Goal: Transaction & Acquisition: Purchase product/service

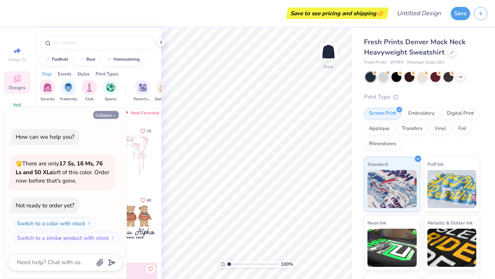
click at [108, 116] on button "Collapse" at bounding box center [106, 115] width 26 height 8
type textarea "x"
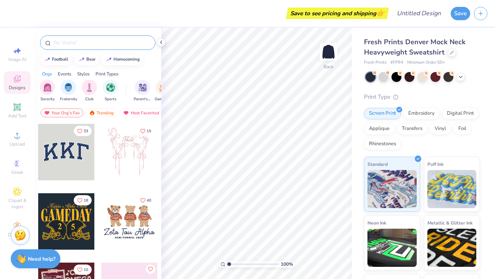
click at [102, 47] on div at bounding box center [97, 42] width 115 height 15
click at [107, 86] on img "filter for Sports" at bounding box center [110, 86] width 9 height 9
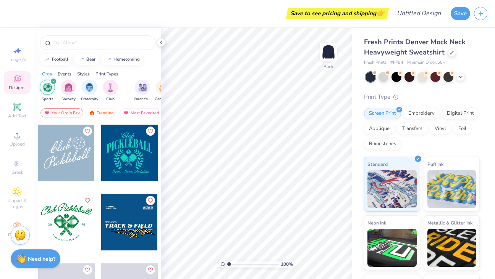
scroll to position [987, 0]
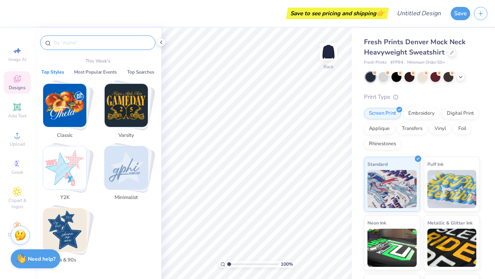
click at [108, 40] on input "text" at bounding box center [102, 43] width 98 height 8
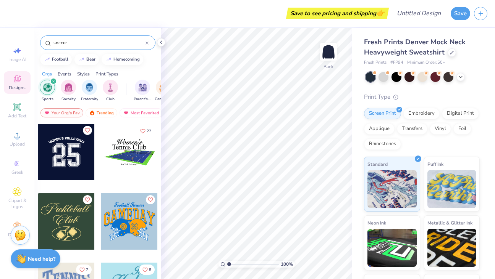
type input "soccer"
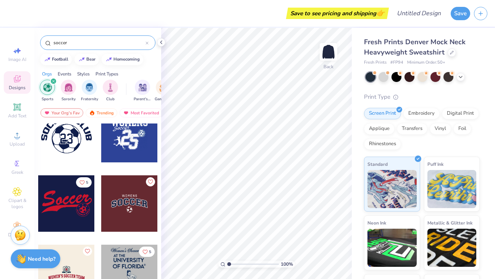
scroll to position [24, 0]
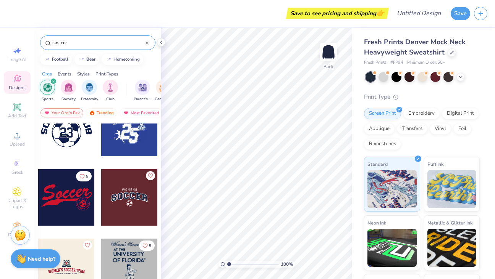
click at [54, 81] on icon "filter for Sports" at bounding box center [53, 81] width 3 height 3
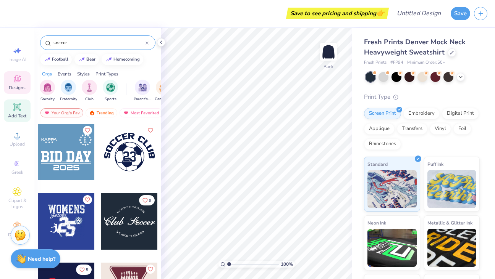
click at [20, 115] on span "Add Text" at bounding box center [17, 116] width 18 height 6
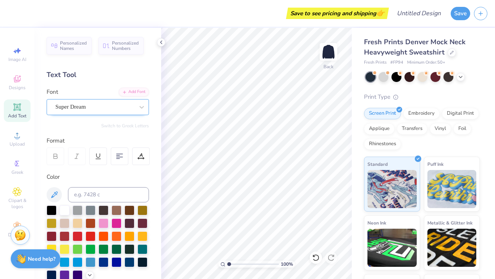
click at [81, 105] on div "Super Dream" at bounding box center [95, 107] width 80 height 12
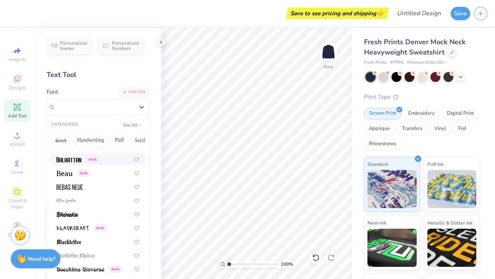
scroll to position [343, 0]
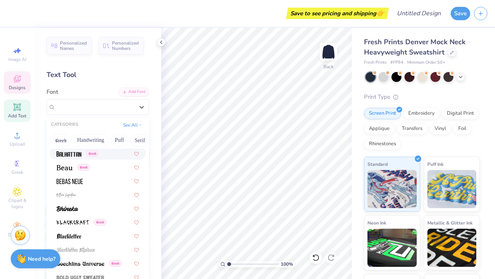
click at [19, 76] on icon at bounding box center [17, 78] width 9 height 9
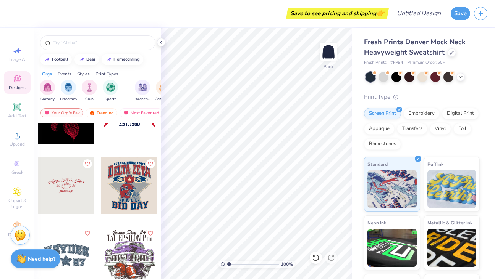
scroll to position [815, 0]
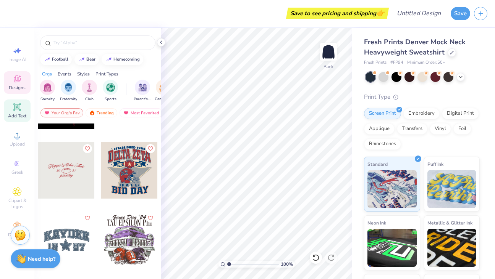
click at [18, 112] on div "Add Text" at bounding box center [17, 111] width 27 height 23
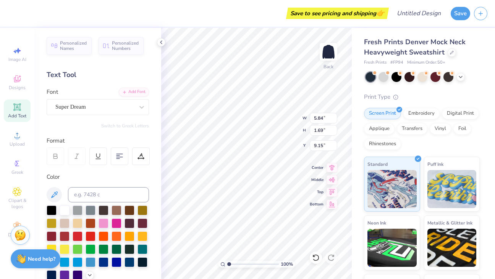
type textarea "T"
type textarea "[PERSON_NAME]"
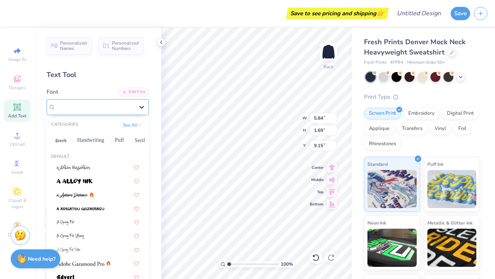
click at [136, 104] on div at bounding box center [142, 107] width 14 height 14
click at [96, 140] on button "Handwriting" at bounding box center [90, 140] width 35 height 12
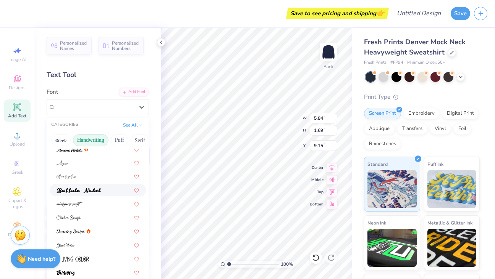
scroll to position [42, 0]
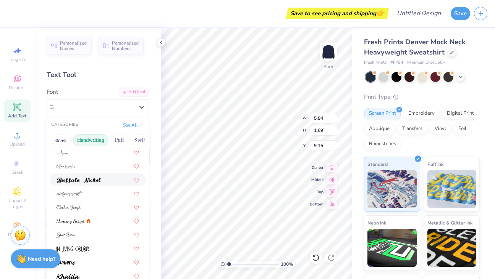
click at [104, 177] on div at bounding box center [97, 180] width 82 height 8
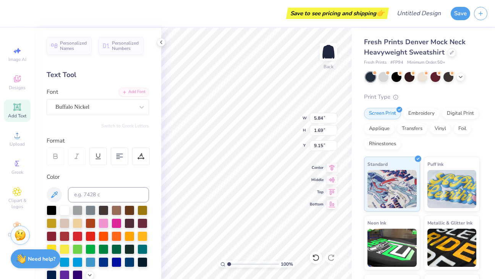
scroll to position [0, 1]
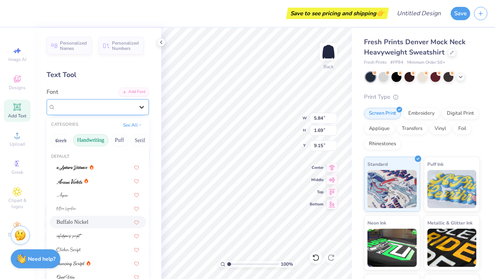
click at [140, 113] on div at bounding box center [142, 107] width 14 height 14
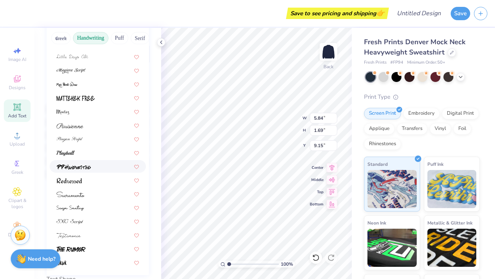
scroll to position [109, 0]
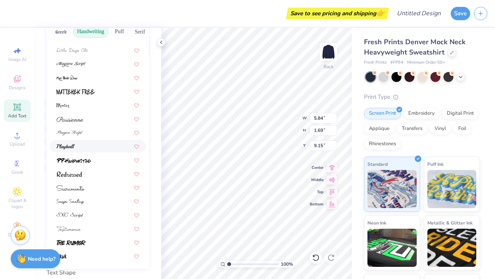
click at [87, 151] on div at bounding box center [98, 146] width 96 height 13
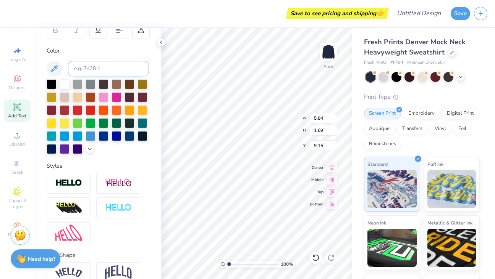
scroll to position [164, 0]
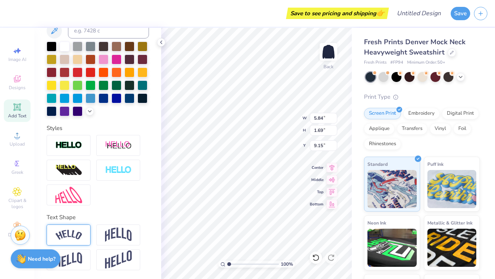
click at [67, 232] on img at bounding box center [68, 235] width 27 height 10
click at [121, 234] on img at bounding box center [118, 235] width 27 height 15
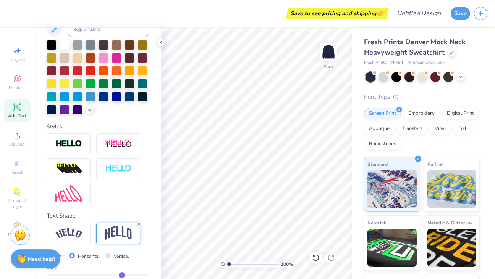
scroll to position [165, 0]
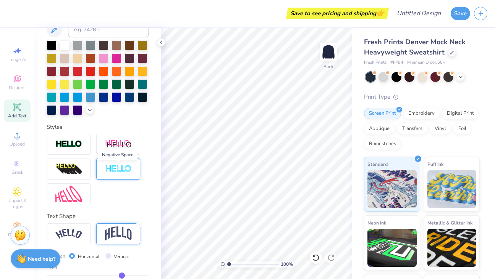
click at [116, 170] on img at bounding box center [118, 169] width 27 height 9
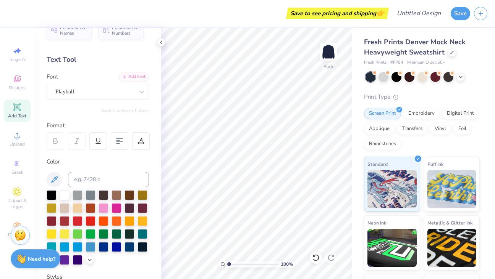
scroll to position [0, 0]
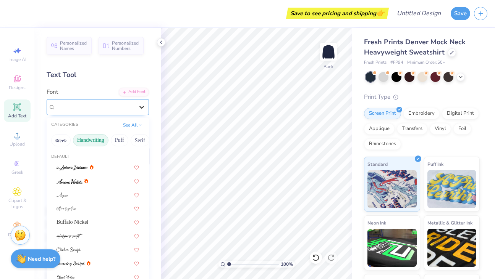
click at [139, 105] on icon at bounding box center [142, 107] width 8 height 8
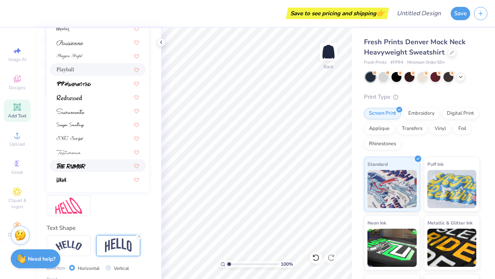
scroll to position [184, 0]
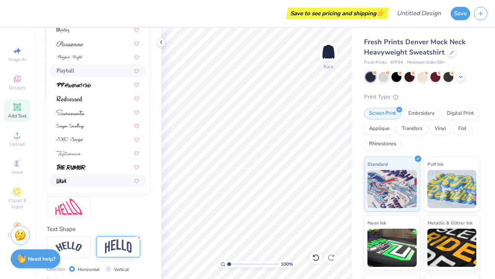
click at [83, 183] on div at bounding box center [97, 181] width 82 height 8
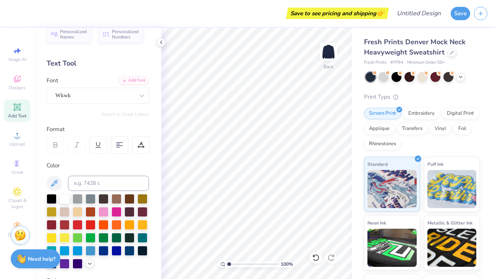
scroll to position [0, 0]
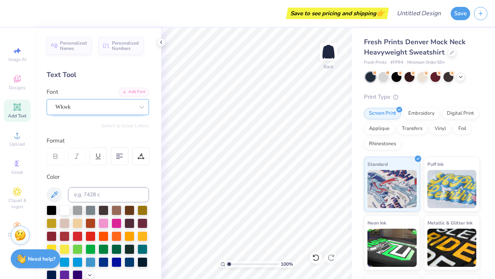
click at [119, 108] on div "Wkwk" at bounding box center [95, 107] width 80 height 12
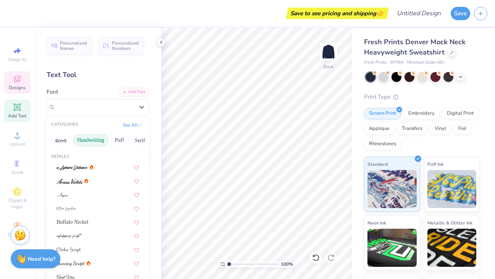
click at [21, 81] on icon at bounding box center [17, 78] width 9 height 9
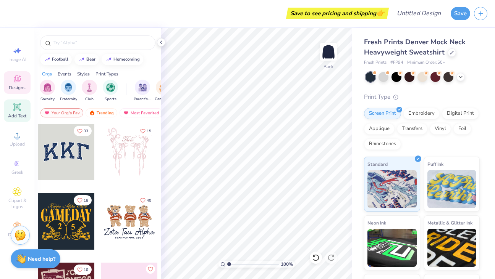
click at [15, 113] on span "Add Text" at bounding box center [17, 116] width 18 height 6
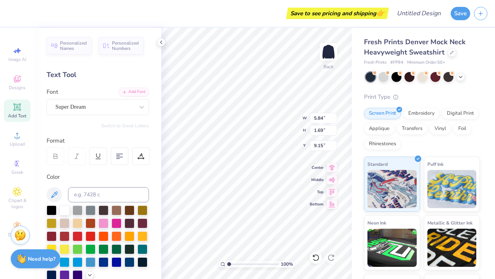
type textarea "[PERSON_NAME]"
type input "5.85"
click at [334, 117] on input "5.85" at bounding box center [323, 118] width 27 height 11
type input "9.16"
click at [334, 117] on input "5.86" at bounding box center [323, 118] width 27 height 11
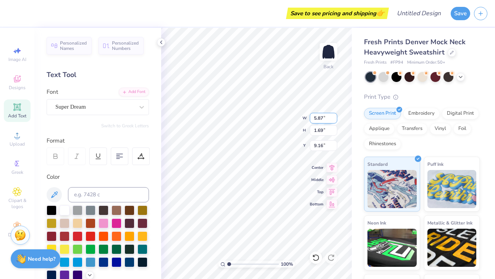
click at [334, 117] on input "5.87" at bounding box center [323, 118] width 27 height 11
type input "5.88"
click at [334, 117] on input "5.88" at bounding box center [323, 118] width 27 height 11
type input "2.85"
type input "8.57"
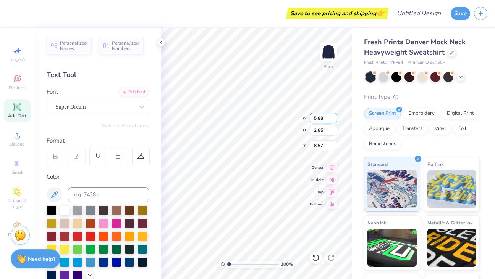
click at [334, 115] on input "5.89" at bounding box center [323, 118] width 27 height 11
click at [334, 115] on input "5.9" at bounding box center [323, 118] width 27 height 11
click at [334, 115] on input "5.91" at bounding box center [323, 118] width 27 height 11
click at [334, 115] on input "5.92" at bounding box center [323, 118] width 27 height 11
click at [334, 115] on input "5.93" at bounding box center [323, 118] width 27 height 11
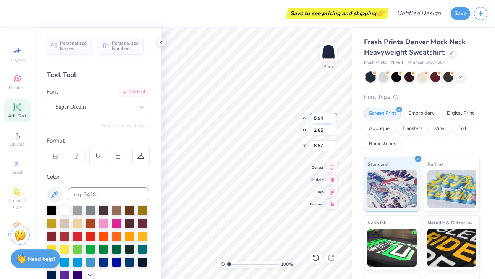
click at [334, 115] on input "5.94" at bounding box center [323, 118] width 27 height 11
click at [334, 115] on input "5.95" at bounding box center [323, 118] width 27 height 11
click at [334, 115] on input "5.96" at bounding box center [323, 118] width 27 height 11
click at [334, 115] on input "5.97" at bounding box center [323, 118] width 27 height 11
click at [334, 115] on input "5.98" at bounding box center [323, 118] width 27 height 11
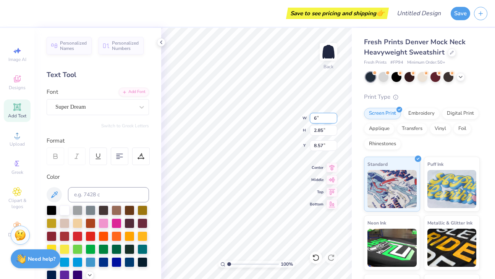
click at [334, 115] on input "6" at bounding box center [323, 118] width 27 height 11
type input "6.00"
type input "2.86"
type input "8.54"
click at [334, 128] on input "2.86" at bounding box center [323, 130] width 27 height 11
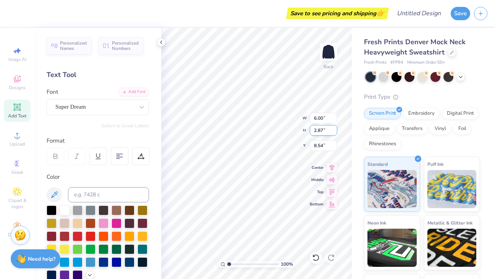
click at [334, 128] on input "2.87" at bounding box center [323, 130] width 27 height 11
click at [334, 128] on input "2.88" at bounding box center [323, 130] width 27 height 11
click at [334, 128] on input "2.89" at bounding box center [323, 130] width 27 height 11
type input "2.9"
click at [334, 128] on input "2.9" at bounding box center [323, 130] width 27 height 11
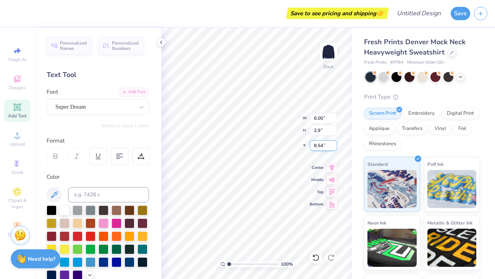
type input "5.98"
type input "2.90"
click at [333, 148] on input "8.53" at bounding box center [323, 145] width 27 height 11
click at [333, 148] on input "8.52" at bounding box center [323, 145] width 27 height 11
click at [333, 148] on input "8.51" at bounding box center [323, 145] width 27 height 11
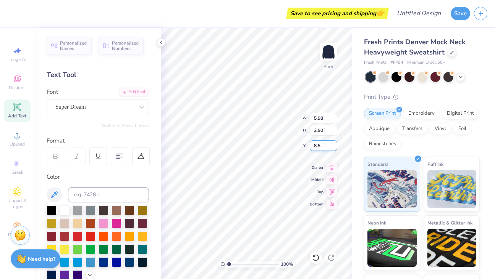
click at [333, 148] on input "8.5" at bounding box center [323, 145] width 27 height 11
click at [333, 148] on input "8.49" at bounding box center [323, 145] width 27 height 11
click at [356, 106] on div "Fresh Prints Denver Mock Neck Heavyweight Sweatshirt Fresh Prints # FP94 Minimu…" at bounding box center [423, 179] width 143 height 302
click at [431, 92] on div "Fresh Prints Denver Mock Neck Heavyweight Sweatshirt Fresh Prints # FP94 Minimu…" at bounding box center [422, 183] width 116 height 292
type input "3.00"
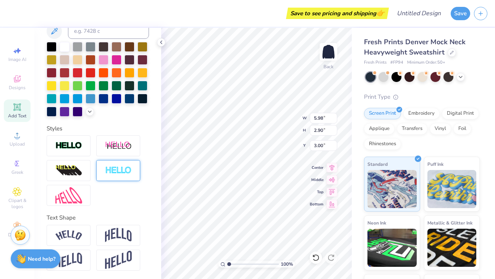
scroll to position [164, 0]
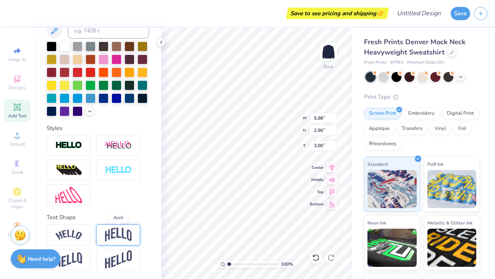
click at [116, 231] on img at bounding box center [118, 235] width 27 height 15
type input "3.89"
type input "2.51"
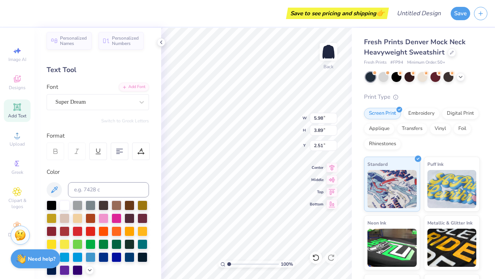
scroll to position [0, 0]
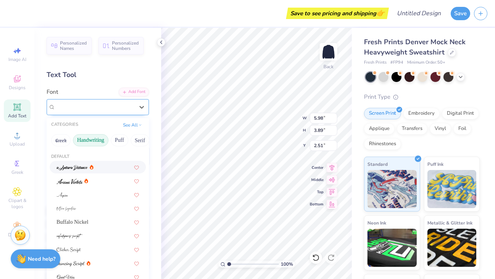
click at [106, 107] on div "Super Dream" at bounding box center [95, 107] width 80 height 12
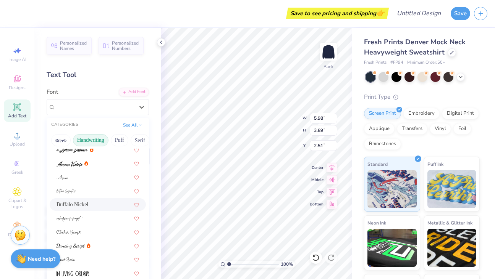
scroll to position [23, 0]
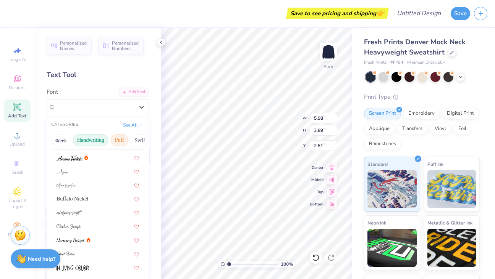
click at [114, 142] on button "Puff" at bounding box center [120, 140] width 18 height 12
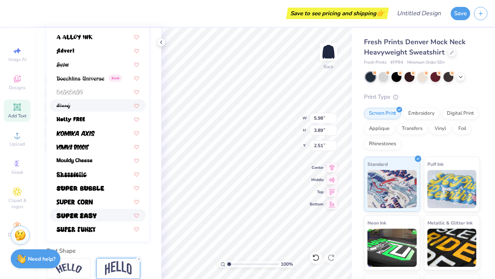
scroll to position [134, 0]
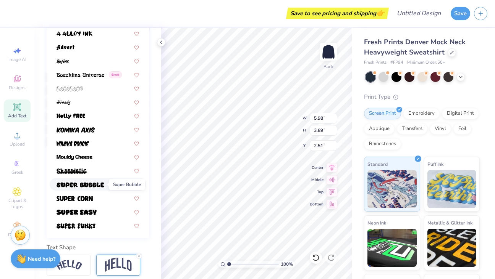
click at [98, 185] on img at bounding box center [80, 184] width 48 height 5
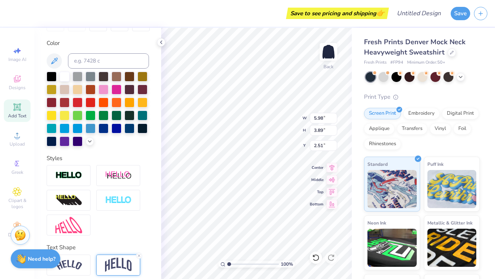
type input "7.26"
type input "4.19"
type input "2.35"
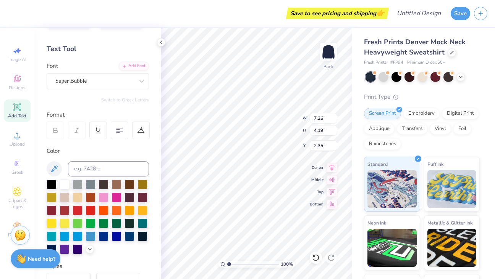
scroll to position [26, 0]
drag, startPoint x: 122, startPoint y: 152, endPoint x: 113, endPoint y: 133, distance: 20.8
click at [118, 147] on div "Color" at bounding box center [98, 151] width 102 height 9
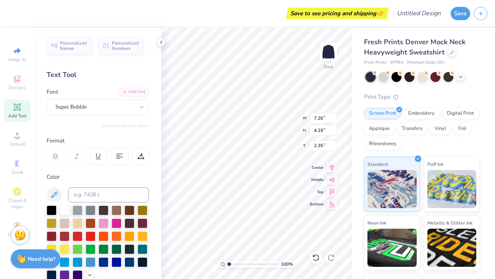
type textarea "W"
type textarea "[PERSON_NAME]"
click at [333, 120] on input "7.25" at bounding box center [323, 118] width 27 height 11
type input "7.24"
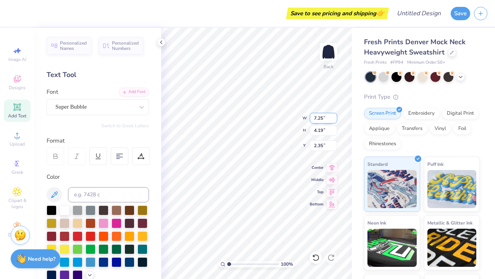
type input "5.16"
type input "1.87"
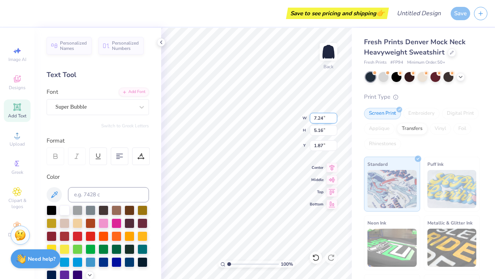
click at [333, 120] on input "7.24" at bounding box center [323, 118] width 27 height 11
click at [333, 120] on input "7.23" at bounding box center [323, 118] width 27 height 11
click at [333, 120] on input "7.22" at bounding box center [323, 118] width 27 height 11
click at [333, 117] on input "7.23" at bounding box center [323, 118] width 27 height 11
click at [333, 117] on input "7.24" at bounding box center [323, 118] width 27 height 11
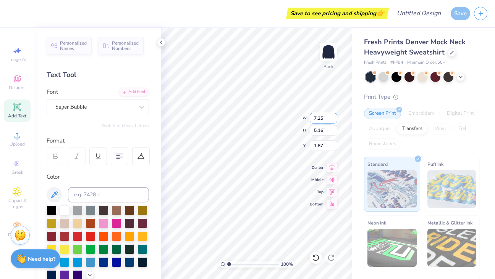
click at [333, 117] on input "7.25" at bounding box center [323, 118] width 27 height 11
click at [333, 117] on input "7.26" at bounding box center [323, 118] width 27 height 11
click at [333, 117] on input "7.27" at bounding box center [323, 118] width 27 height 11
type input "7.28"
click at [333, 117] on input "7.28" at bounding box center [323, 118] width 27 height 11
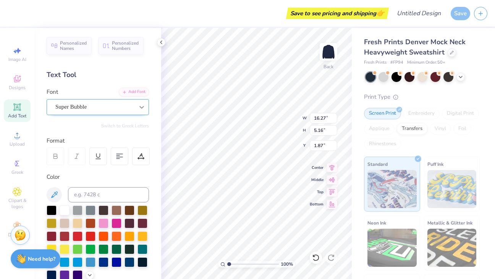
click at [141, 106] on icon at bounding box center [142, 107] width 8 height 8
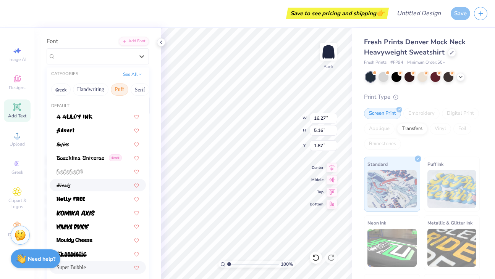
scroll to position [64, 0]
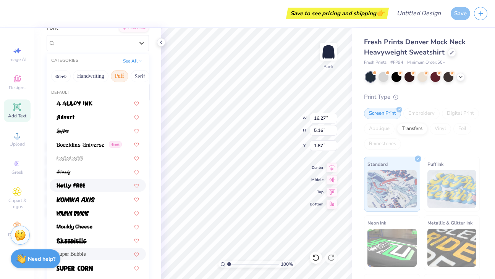
click at [92, 188] on div at bounding box center [97, 186] width 82 height 8
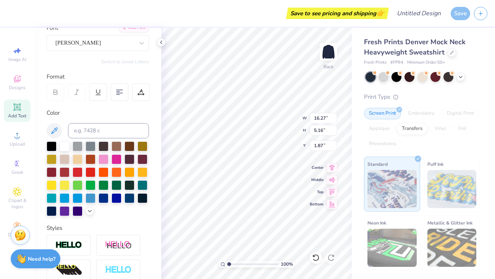
type input "12.16"
type input "4.08"
type input "2.41"
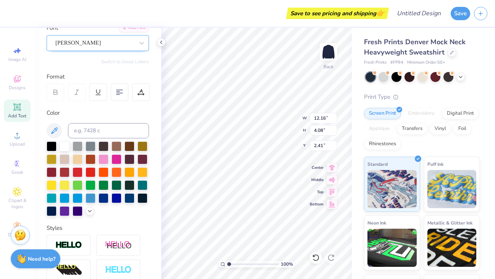
click at [133, 49] on div "[PERSON_NAME]" at bounding box center [98, 43] width 102 height 16
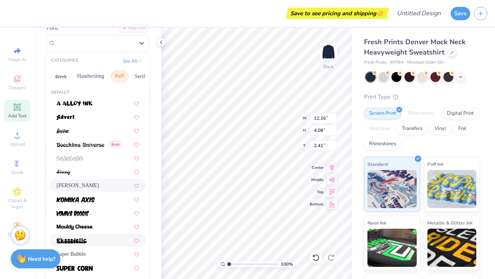
scroll to position [103, 0]
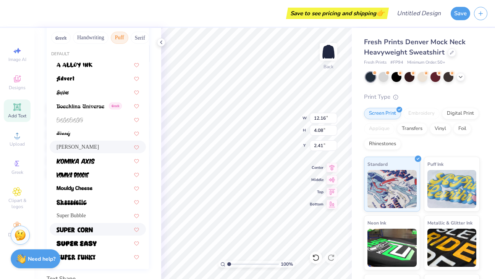
click at [85, 229] on img at bounding box center [74, 229] width 36 height 5
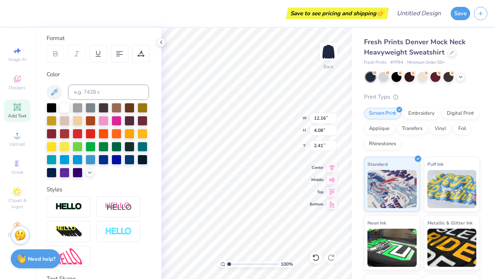
type input "11.19"
type input "3.93"
type input "2.48"
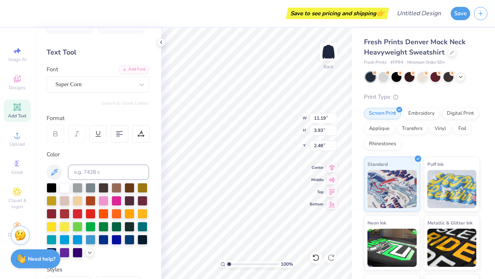
scroll to position [2, 0]
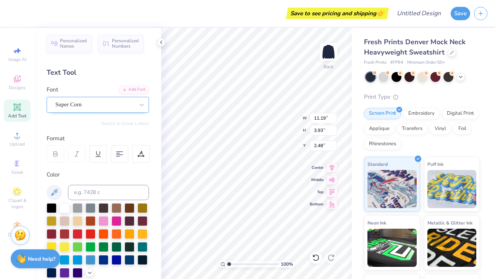
click at [118, 105] on div "Super Corn" at bounding box center [95, 105] width 80 height 12
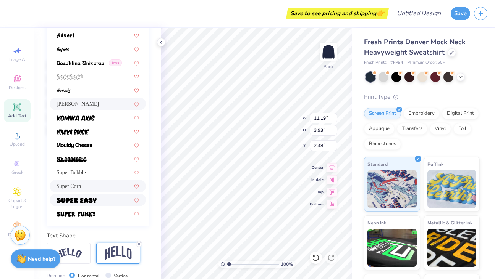
scroll to position [155, 0]
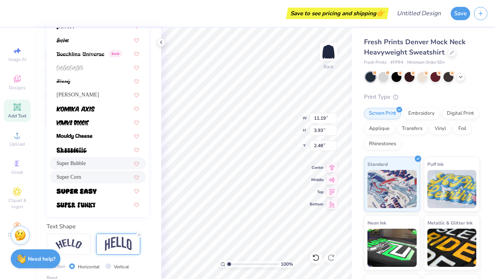
click at [86, 163] on span "Super Bubble" at bounding box center [70, 164] width 29 height 8
type input "16.27"
type input "5.16"
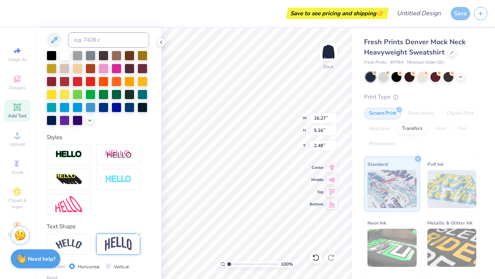
type input "1.87"
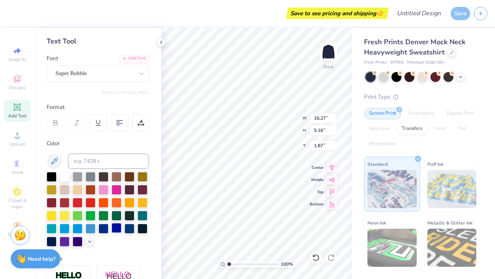
scroll to position [13, 0]
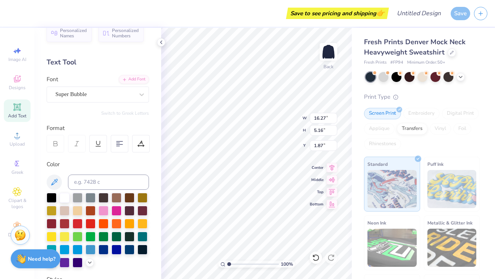
click at [101, 81] on div "Font Super Bubble" at bounding box center [98, 88] width 102 height 27
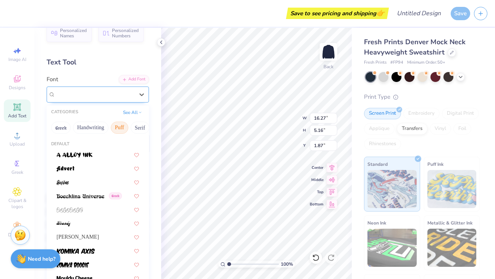
click at [104, 91] on div "Super Bubble" at bounding box center [95, 95] width 80 height 12
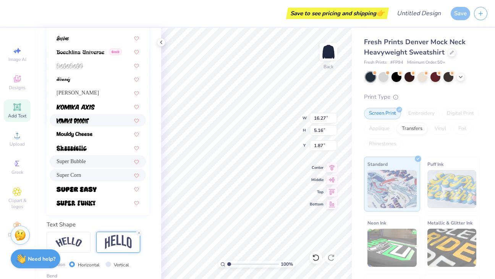
scroll to position [158, 0]
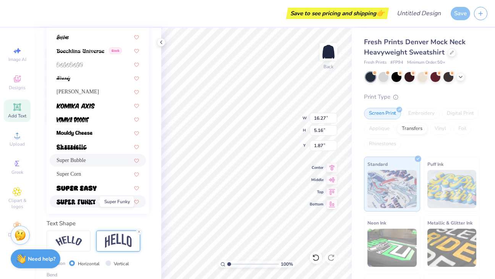
click at [87, 202] on img at bounding box center [75, 202] width 39 height 5
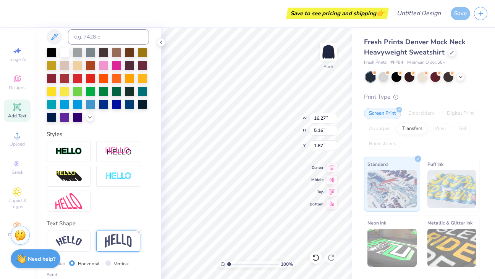
type input "5.46"
type input "1.72"
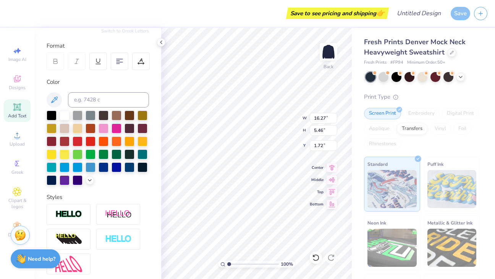
scroll to position [0, 0]
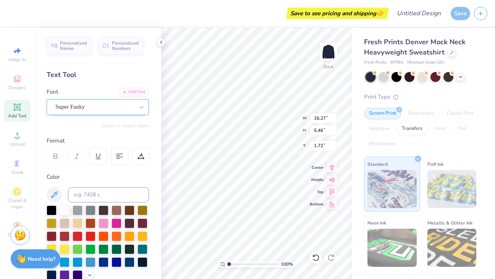
click at [105, 107] on div "Super Funky" at bounding box center [95, 107] width 80 height 12
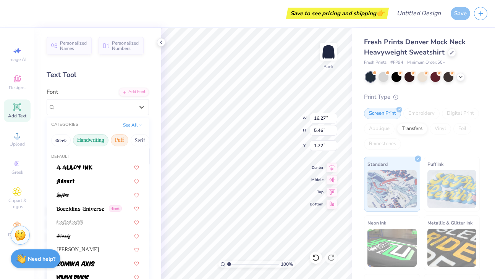
click at [94, 135] on button "Handwriting" at bounding box center [90, 140] width 35 height 12
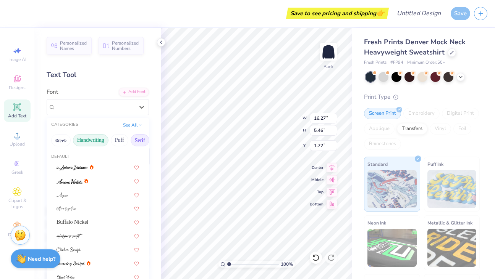
click at [134, 144] on button "Serif" at bounding box center [140, 140] width 19 height 12
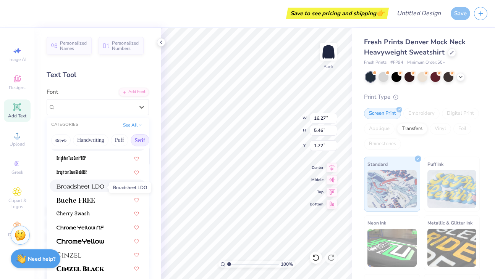
scroll to position [51, 0]
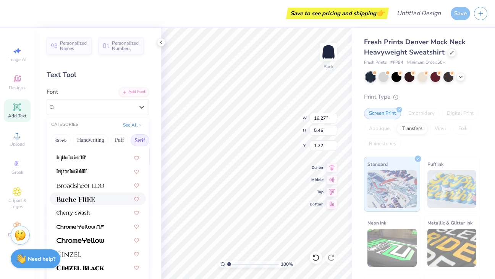
click at [90, 199] on img at bounding box center [75, 199] width 38 height 5
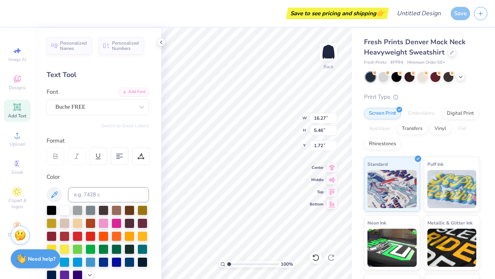
type input "13.26"
type input "4.44"
type input "2.23"
click at [133, 104] on div "Buche FREE" at bounding box center [95, 107] width 80 height 12
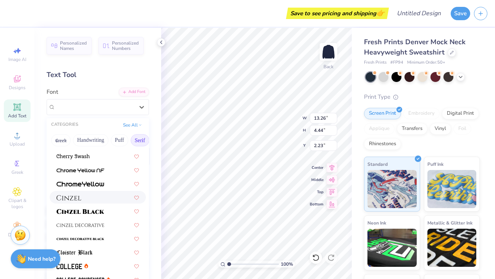
scroll to position [113, 0]
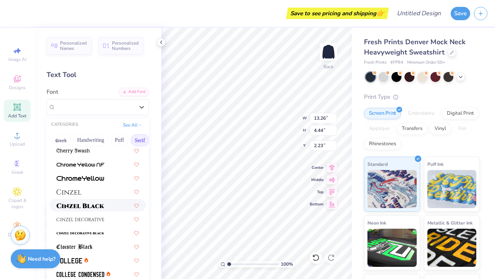
click at [102, 207] on img at bounding box center [80, 205] width 48 height 5
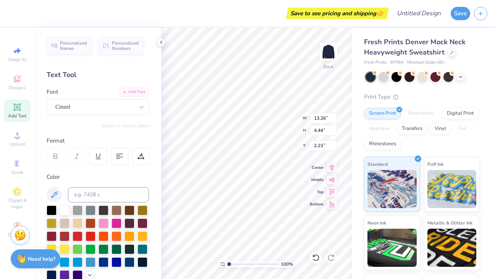
type input "14.87"
type input "4.60"
type input "2.15"
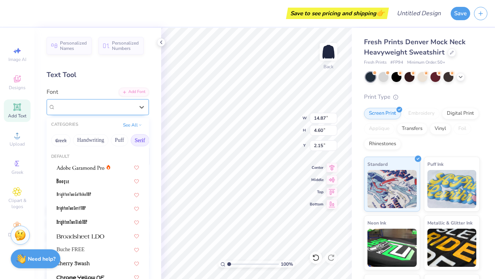
click at [128, 108] on div "Cinzel" at bounding box center [95, 107] width 80 height 12
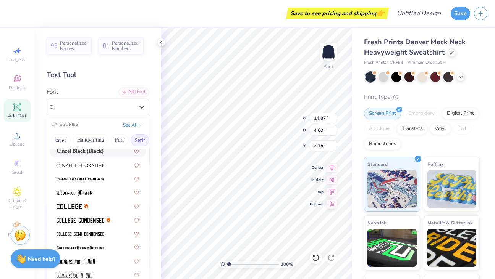
scroll to position [176, 0]
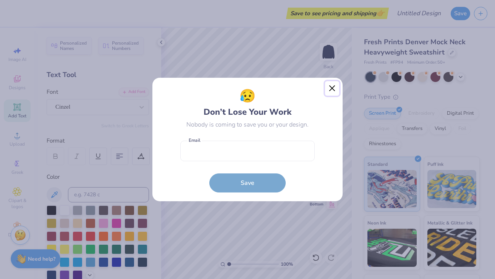
click at [332, 84] on button "Close" at bounding box center [332, 88] width 15 height 15
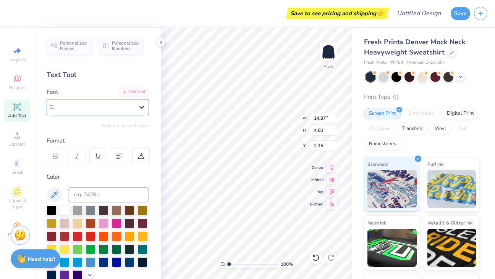
click at [141, 104] on icon at bounding box center [142, 107] width 8 height 8
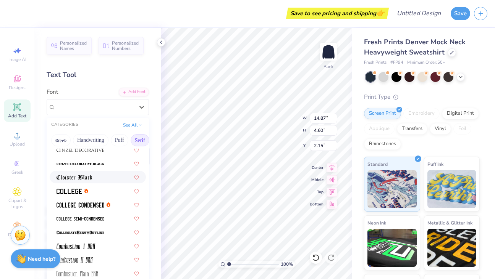
scroll to position [188, 0]
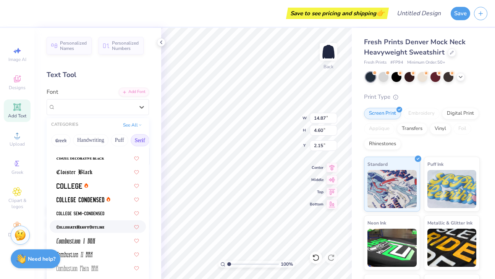
click at [89, 223] on div at bounding box center [98, 227] width 96 height 13
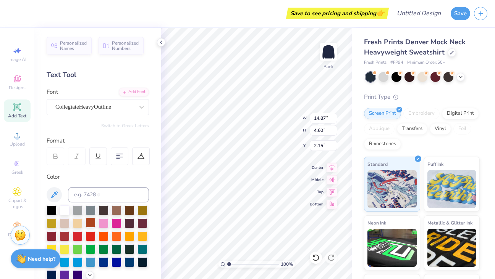
type input "13.25"
type input "4.61"
type input "2.17"
type textarea "[PERSON_NAME]"
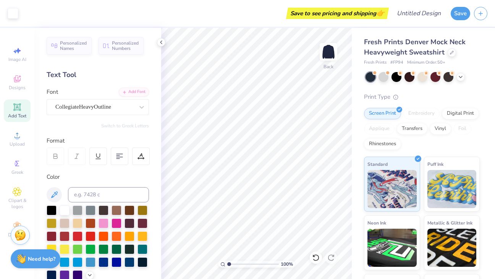
click at [355, 60] on div "Fresh Prints Denver Mock Neck Heavyweight Sweatshirt Fresh Prints # FP94 Minimu…" at bounding box center [423, 179] width 143 height 302
click at [332, 116] on input "14.85" at bounding box center [323, 118] width 27 height 11
click at [332, 116] on input "14.86" at bounding box center [323, 118] width 27 height 11
type input "14.87"
click at [332, 116] on input "14.87" at bounding box center [323, 118] width 27 height 11
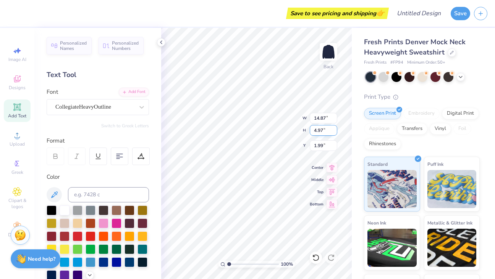
type input "4.98"
click at [334, 129] on input "4.98" at bounding box center [323, 130] width 27 height 11
type input "1.98"
click at [334, 129] on input "4.99" at bounding box center [323, 130] width 27 height 11
type input "5"
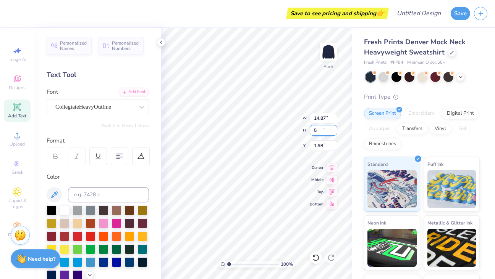
click at [334, 129] on input "5" at bounding box center [323, 130] width 27 height 11
type input "3.00"
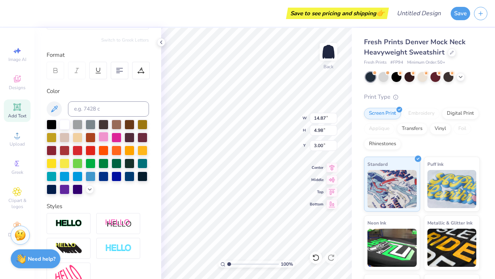
scroll to position [209, 0]
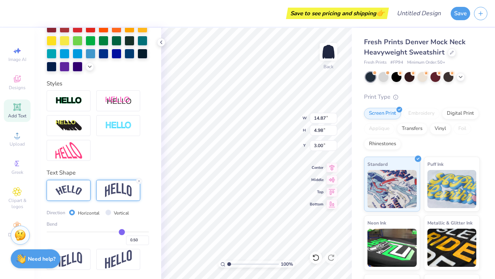
click at [71, 194] on img at bounding box center [68, 190] width 27 height 10
type input "16.27"
type input "3.78"
type input "3.60"
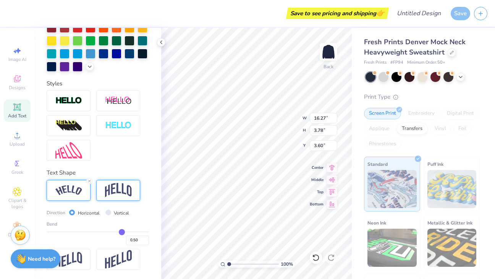
click at [105, 187] on img at bounding box center [118, 190] width 27 height 15
type input "13.77"
type input "4.62"
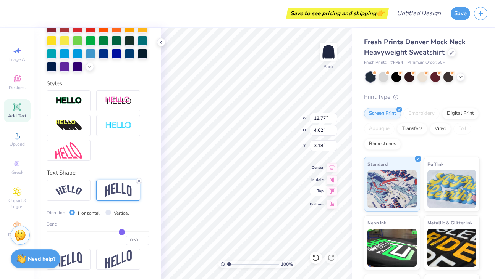
click at [331, 190] on icon at bounding box center [332, 191] width 6 height 6
type input "3.00"
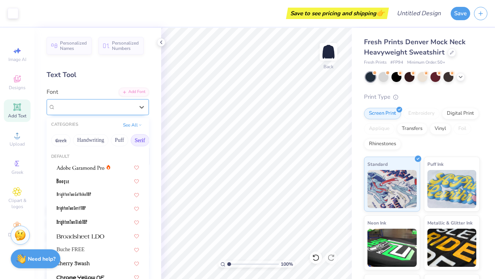
click at [115, 106] on div "CollegiateHeavyOutline" at bounding box center [95, 107] width 80 height 12
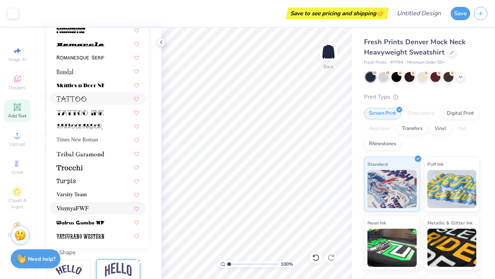
scroll to position [130, 0]
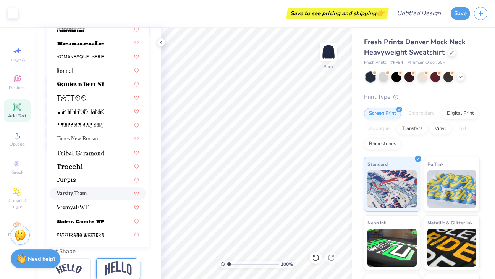
click at [87, 192] on span "Varsity Team" at bounding box center [71, 194] width 30 height 8
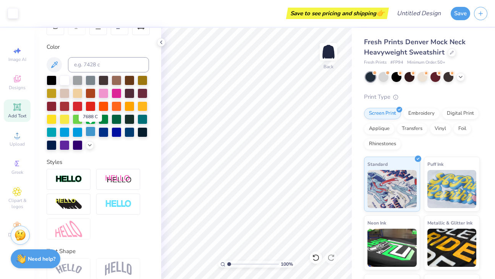
scroll to position [0, 0]
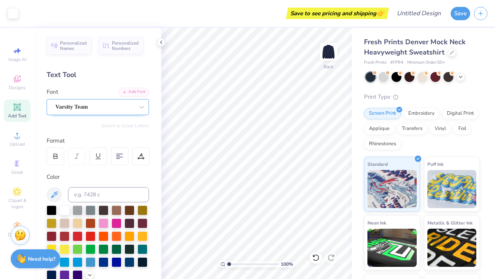
click at [129, 106] on div "Varsity Team" at bounding box center [95, 107] width 80 height 12
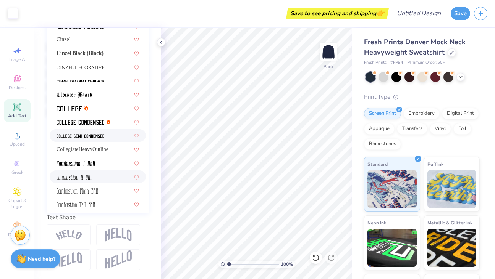
scroll to position [100, 0]
click at [103, 134] on span at bounding box center [80, 136] width 48 height 8
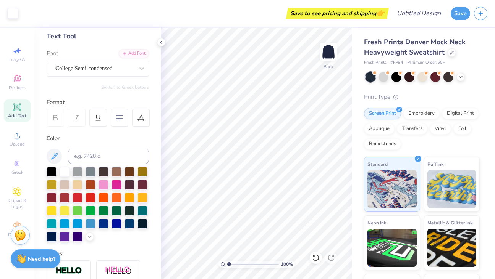
scroll to position [8, 0]
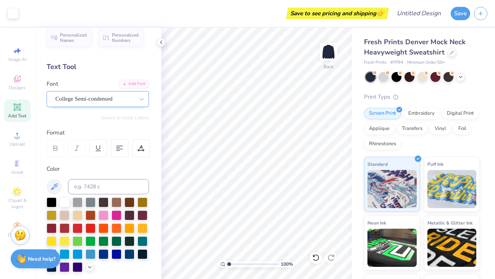
click at [113, 98] on div "College Semi-condensed" at bounding box center [95, 99] width 80 height 12
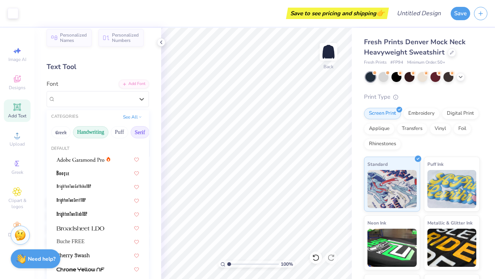
click at [86, 132] on button "Handwriting" at bounding box center [90, 132] width 35 height 12
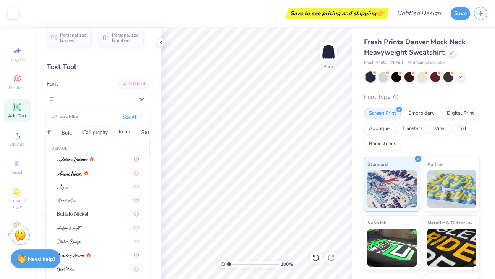
scroll to position [0, 97]
click at [69, 132] on button "Bold" at bounding box center [64, 132] width 19 height 12
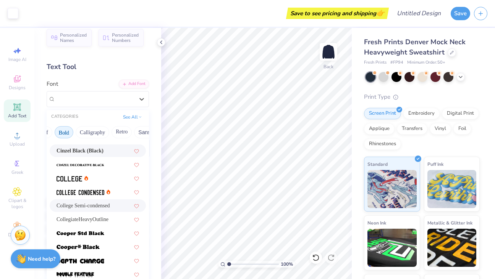
scroll to position [54, 0]
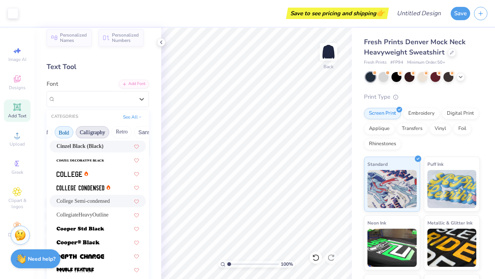
click at [99, 131] on button "Calligraphy" at bounding box center [93, 132] width 34 height 12
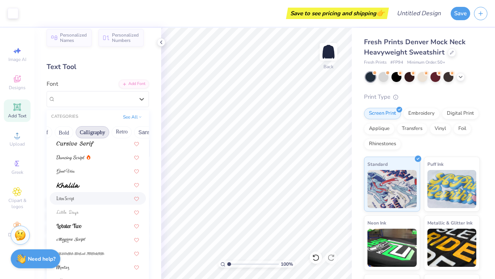
scroll to position [187, 0]
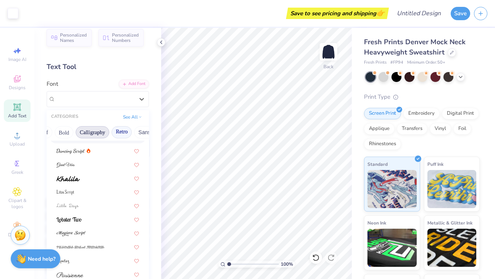
click at [130, 136] on button "Retro" at bounding box center [121, 132] width 20 height 12
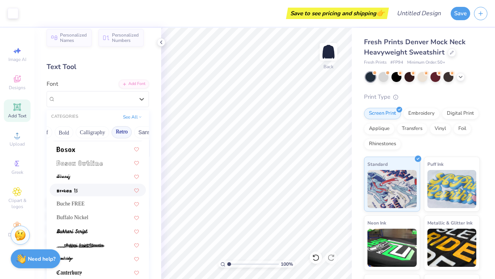
scroll to position [93, 0]
click at [92, 164] on img at bounding box center [79, 162] width 46 height 5
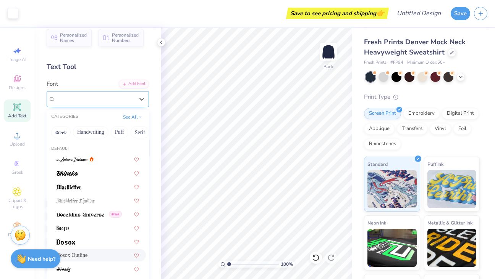
click at [115, 105] on div "Bosox Outline" at bounding box center [98, 99] width 102 height 16
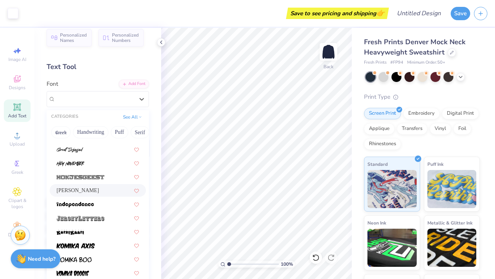
scroll to position [521, 0]
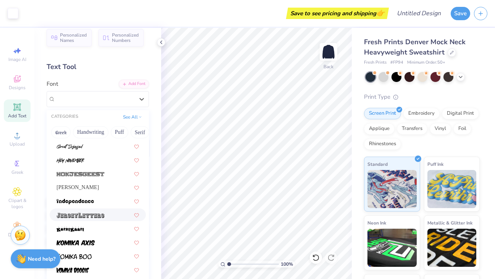
click at [94, 213] on img at bounding box center [80, 215] width 48 height 5
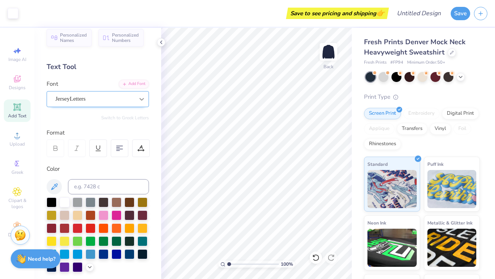
click at [140, 98] on icon at bounding box center [141, 99] width 5 height 3
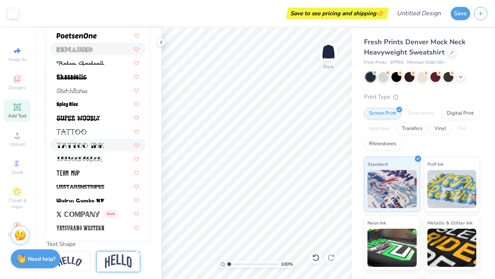
scroll to position [147, 0]
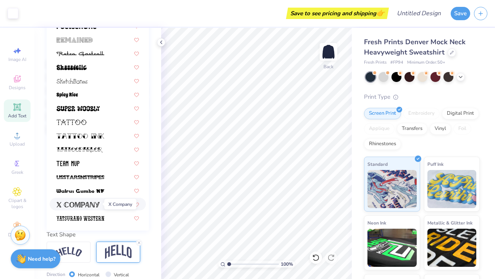
click at [86, 203] on img at bounding box center [77, 204] width 43 height 5
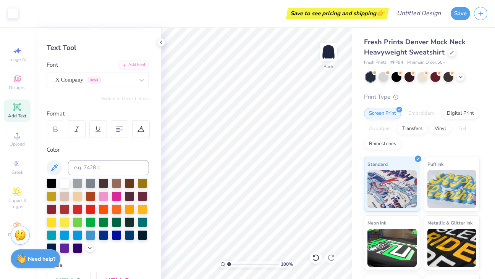
scroll to position [0, 0]
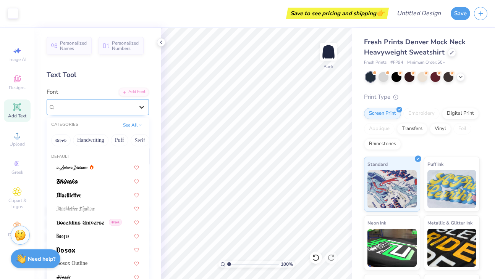
click at [139, 103] on div at bounding box center [142, 107] width 14 height 14
click at [127, 126] on button "See All" at bounding box center [133, 125] width 24 height 8
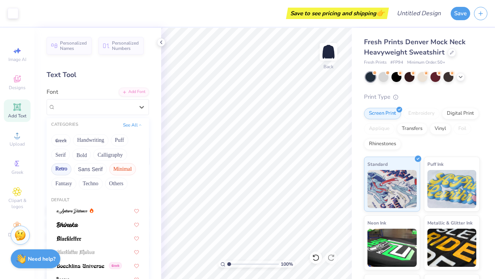
click at [117, 169] on button "Minimal" at bounding box center [122, 169] width 27 height 12
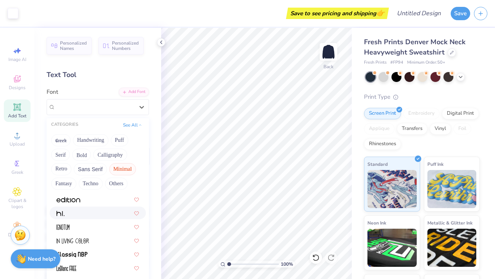
scroll to position [132, 0]
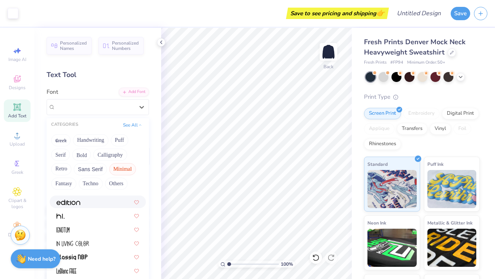
click at [89, 202] on div at bounding box center [97, 202] width 82 height 8
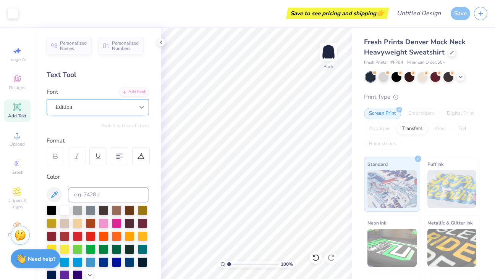
click at [136, 105] on div at bounding box center [142, 107] width 14 height 14
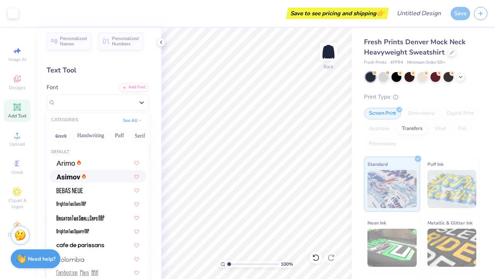
scroll to position [3, 0]
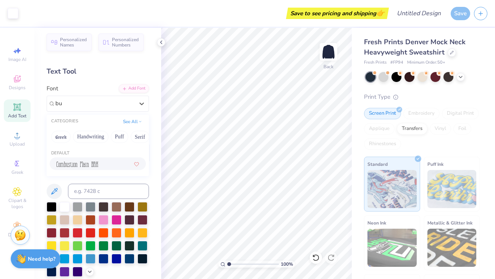
type input "b"
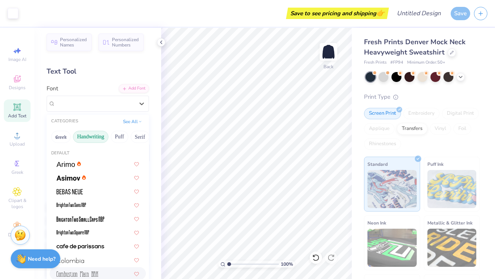
click at [82, 141] on button "Handwriting" at bounding box center [90, 137] width 35 height 12
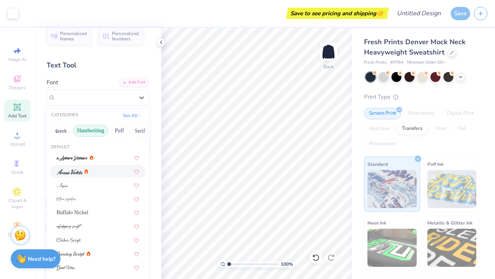
scroll to position [8, 0]
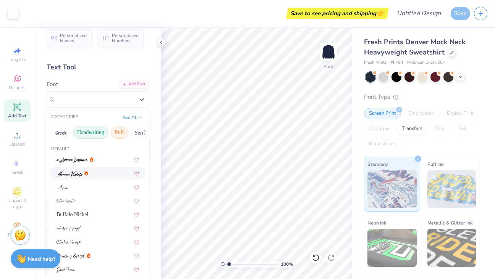
click at [119, 133] on button "Puff" at bounding box center [120, 133] width 18 height 12
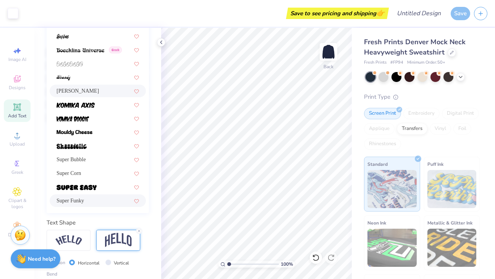
scroll to position [183, 0]
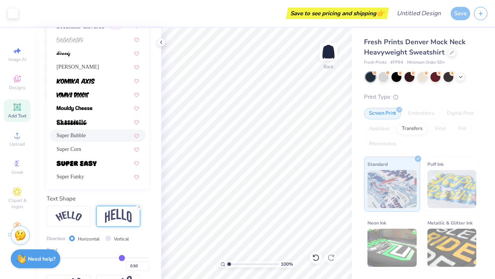
click at [86, 136] on span "Super Bubble" at bounding box center [70, 136] width 29 height 8
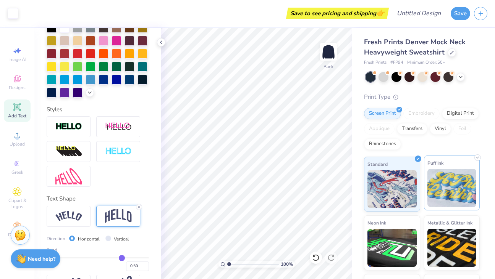
click at [454, 183] on img at bounding box center [451, 188] width 49 height 38
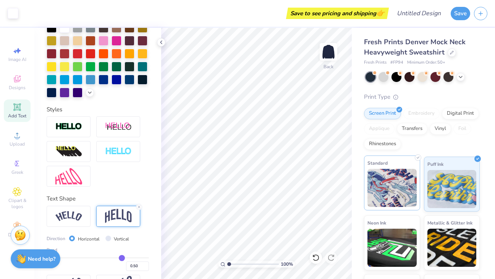
click at [395, 177] on img at bounding box center [391, 188] width 49 height 38
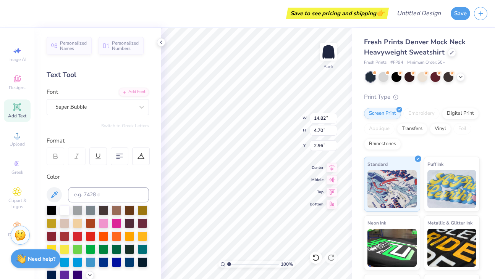
scroll to position [0, 0]
type textarea "ICHABODS"
click at [353, 89] on div "Fresh Prints Denver Mock Neck Heavyweight Sweatshirt Fresh Prints # FP94 Minimu…" at bounding box center [423, 179] width 143 height 302
type input "13.37"
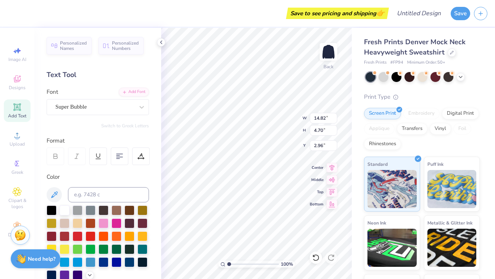
type input "4.50"
type input "3.06"
click at [354, 69] on div "Fresh Prints Denver Mock Neck Heavyweight Sweatshirt Fresh Prints # FP94 Minimu…" at bounding box center [423, 179] width 143 height 302
type input "4.51"
click at [334, 129] on input "4.51" at bounding box center [323, 130] width 27 height 11
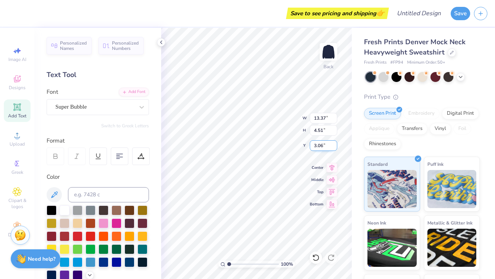
type input "3.07"
click at [331, 145] on input "3.07" at bounding box center [323, 145] width 27 height 11
type input "13.38"
click at [334, 145] on input "3.08" at bounding box center [323, 145] width 27 height 11
click at [334, 145] on input "3.09" at bounding box center [323, 145] width 27 height 11
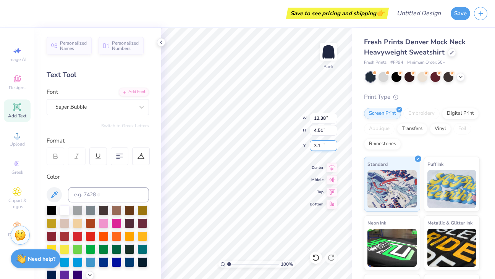
click at [334, 145] on input "3.1" at bounding box center [323, 145] width 27 height 11
click at [334, 145] on input "3.11" at bounding box center [323, 145] width 27 height 11
click at [334, 148] on input "3.1" at bounding box center [323, 145] width 27 height 11
click at [334, 148] on input "3.09" at bounding box center [323, 145] width 27 height 11
click at [334, 148] on input "3.08" at bounding box center [323, 145] width 27 height 11
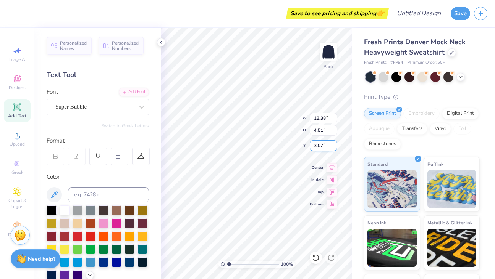
type input "3.07"
click at [334, 148] on input "3.07" at bounding box center [323, 145] width 27 height 11
click at [334, 129] on input "4.52" at bounding box center [323, 130] width 27 height 11
click at [334, 129] on input "4.53" at bounding box center [323, 130] width 27 height 11
click at [334, 129] on input "4.54" at bounding box center [323, 130] width 27 height 11
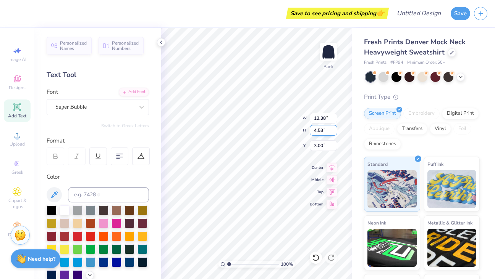
click at [334, 133] on input "4.53" at bounding box center [323, 130] width 27 height 11
type input "2.64"
click at [334, 134] on input "2.64" at bounding box center [323, 130] width 27 height 11
click at [351, 118] on div "Save to see pricing and shipping 👉 Design Title Save Image AI Designs Add Text …" at bounding box center [247, 139] width 495 height 279
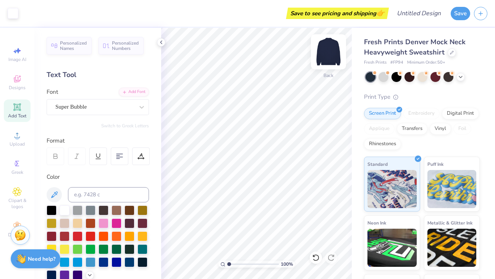
click at [329, 50] on img at bounding box center [328, 52] width 31 height 31
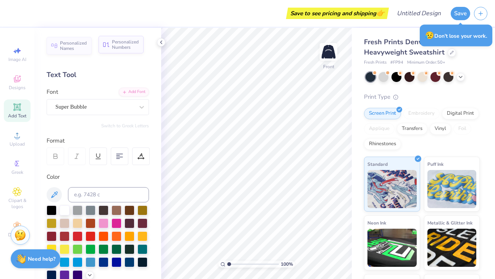
click at [126, 45] on span "Personalized Numbers" at bounding box center [125, 44] width 27 height 11
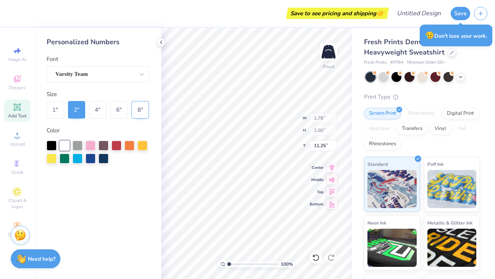
click at [137, 108] on div "8 "" at bounding box center [140, 110] width 18 height 18
type input "11.14"
type input "8.00"
type input "8.25"
click at [113, 111] on div "6 "" at bounding box center [119, 110] width 18 height 18
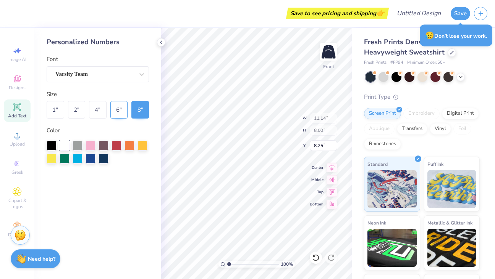
type input "8.35"
type input "6.00"
type input "9.25"
click at [141, 111] on div "8 "" at bounding box center [140, 110] width 18 height 18
type input "11.14"
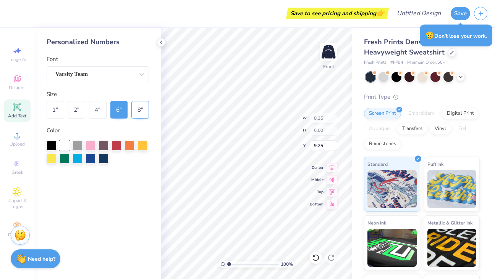
type input "8.00"
type input "8.25"
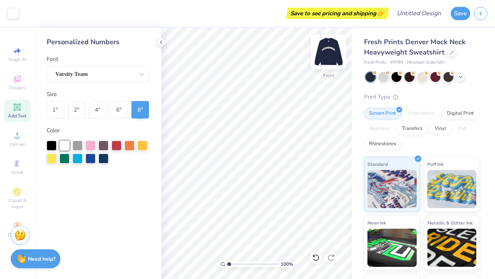
click at [330, 49] on img at bounding box center [328, 52] width 31 height 31
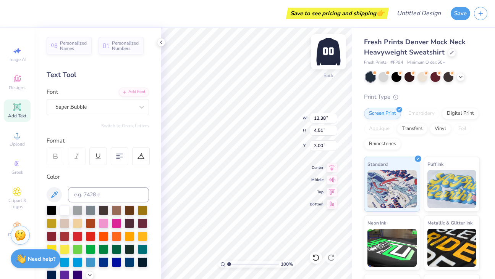
scroll to position [0, 0]
type textarea "[PERSON_NAME] SOccer"
click at [332, 167] on icon at bounding box center [331, 166] width 11 height 9
click at [332, 168] on icon at bounding box center [331, 167] width 5 height 6
click at [117, 152] on div at bounding box center [120, 157] width 18 height 18
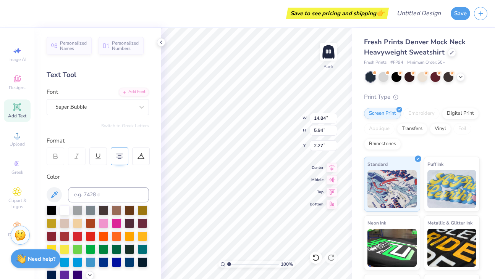
type input "5.94"
type input "2.27"
click at [118, 153] on icon at bounding box center [119, 156] width 7 height 7
type input "14.85"
type input "7.60"
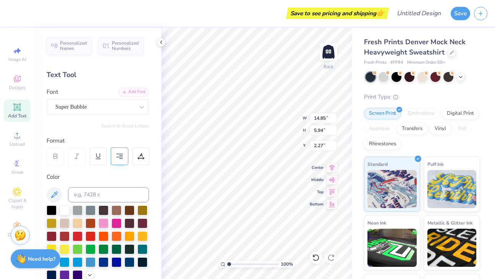
type input "1.44"
click at [119, 153] on icon at bounding box center [119, 156] width 7 height 7
type input "14.84"
type input "7.45"
type input "1.52"
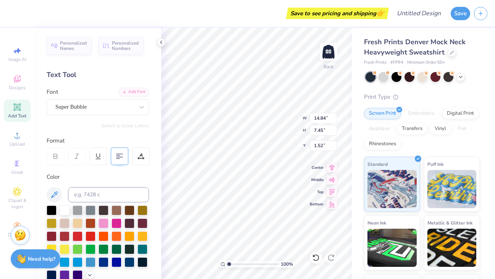
click at [119, 154] on 376 at bounding box center [119, 154] width 6 height 0
type input "5.94"
type input "2.27"
click at [327, 52] on img at bounding box center [328, 52] width 31 height 31
click at [327, 52] on img at bounding box center [328, 51] width 15 height 15
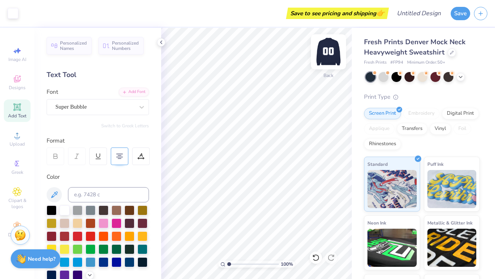
click at [332, 67] on div at bounding box center [328, 51] width 35 height 35
click at [330, 46] on img at bounding box center [328, 52] width 31 height 31
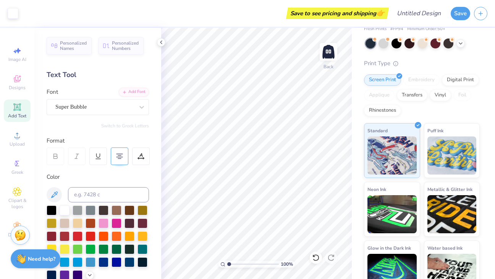
scroll to position [0, 0]
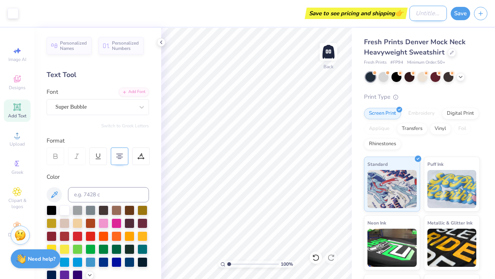
click at [439, 14] on input "Design Title" at bounding box center [427, 13] width 37 height 15
type input "[PERSON_NAME] soccer"
click at [480, 44] on div "Fresh Prints Denver Mock Neck Heavyweight Sweatshirt Fresh Prints # FP94 Minimu…" at bounding box center [423, 179] width 143 height 302
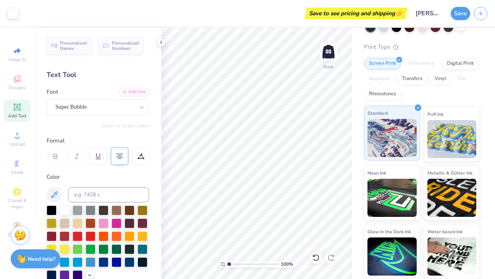
scroll to position [0, 0]
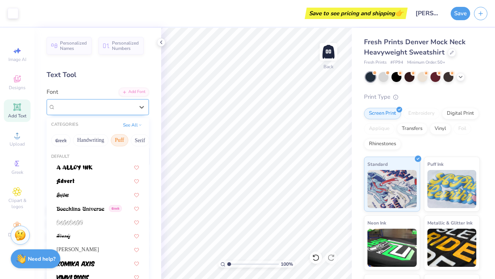
click at [117, 108] on div "Super Bubble" at bounding box center [95, 107] width 80 height 12
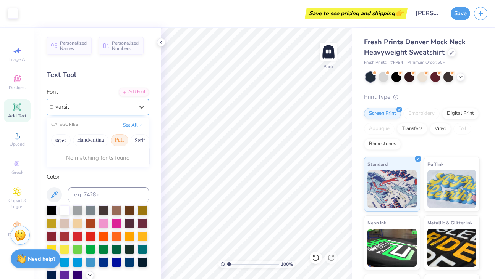
type input "varsity"
click at [135, 124] on button "See All" at bounding box center [133, 125] width 24 height 8
drag, startPoint x: 83, startPoint y: 108, endPoint x: 58, endPoint y: 111, distance: 25.0
click at [58, 111] on div "Super Bubble" at bounding box center [95, 107] width 80 height 12
